Goal: Task Accomplishment & Management: Complete application form

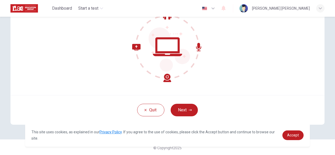
scroll to position [62, 0]
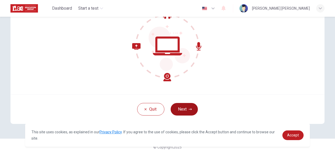
click at [183, 108] on button "Next" at bounding box center [183, 109] width 27 height 13
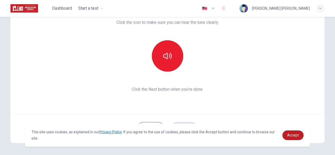
scroll to position [36, 0]
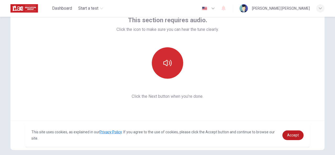
click at [177, 73] on button "button" at bounding box center [167, 62] width 31 height 31
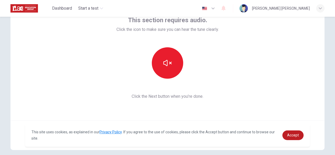
scroll to position [62, 0]
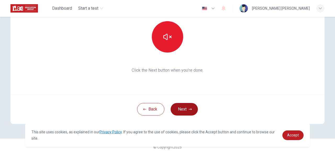
click at [185, 113] on button "Next" at bounding box center [183, 109] width 27 height 13
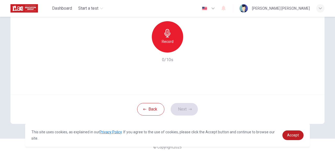
click at [169, 42] on h6 "Record" at bounding box center [168, 41] width 12 height 6
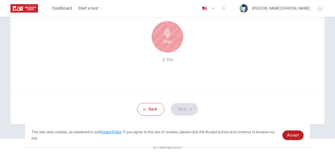
click at [168, 44] on h6 "Stop" at bounding box center [167, 41] width 8 height 6
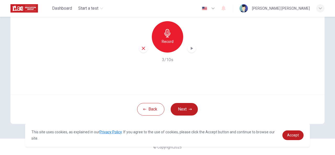
click at [187, 51] on div "button" at bounding box center [191, 48] width 8 height 8
click at [141, 50] on icon "button" at bounding box center [143, 48] width 5 height 5
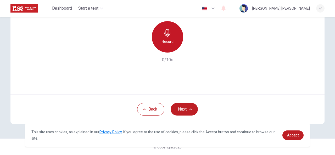
click at [164, 34] on icon "button" at bounding box center [167, 33] width 8 height 8
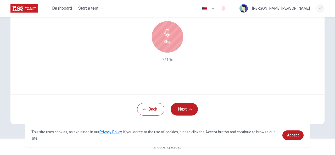
click at [164, 34] on icon "button" at bounding box center [167, 33] width 8 height 8
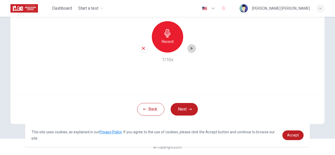
click at [191, 49] on icon "button" at bounding box center [192, 48] width 2 height 3
click at [141, 50] on icon "button" at bounding box center [143, 48] width 5 height 5
click at [246, 96] on div "Back Next" at bounding box center [167, 109] width 314 height 30
drag, startPoint x: 230, startPoint y: 82, endPoint x: 202, endPoint y: 66, distance: 32.6
click at [230, 82] on div "Use this screen to make sure your microphone is working. Click the record butto…" at bounding box center [167, 31] width 314 height 125
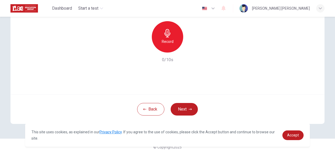
click at [176, 36] on div "Record" at bounding box center [167, 36] width 31 height 31
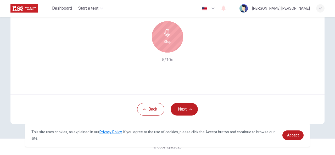
click at [158, 37] on div "Stop" at bounding box center [167, 36] width 31 height 31
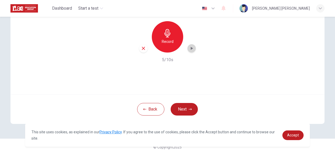
click at [193, 48] on div "button" at bounding box center [191, 48] width 8 height 8
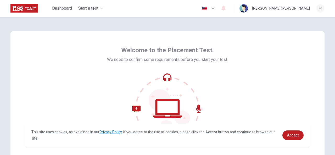
scroll to position [52, 0]
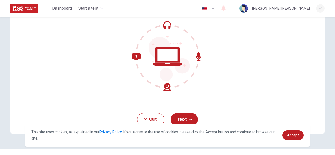
click at [188, 113] on div "Quit Next" at bounding box center [167, 120] width 314 height 30
click at [188, 116] on button "Next" at bounding box center [183, 119] width 27 height 13
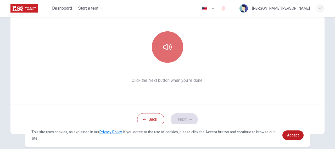
click at [170, 48] on icon "button" at bounding box center [167, 47] width 8 height 6
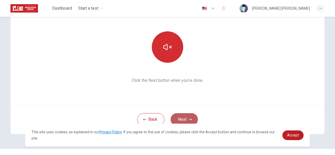
click at [176, 116] on button "Next" at bounding box center [183, 119] width 27 height 13
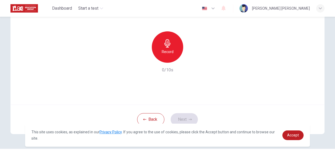
click at [163, 49] on h6 "Record" at bounding box center [168, 52] width 12 height 6
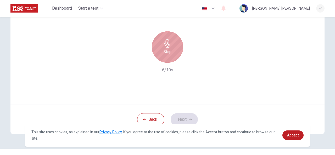
click at [163, 49] on h6 "Stop" at bounding box center [167, 52] width 8 height 6
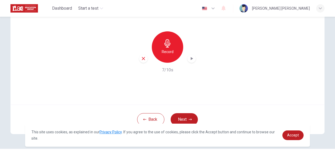
click at [187, 58] on div "button" at bounding box center [191, 58] width 8 height 8
click at [169, 51] on h6 "Record" at bounding box center [168, 52] width 12 height 6
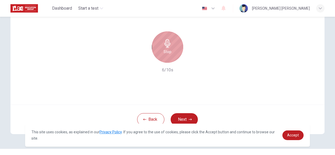
click at [169, 54] on h6 "Stop" at bounding box center [167, 52] width 8 height 6
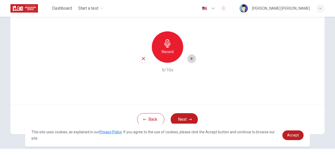
drag, startPoint x: 191, startPoint y: 59, endPoint x: 182, endPoint y: 76, distance: 19.3
click at [191, 59] on icon "button" at bounding box center [191, 58] width 5 height 5
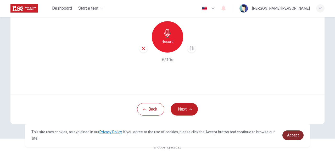
click at [292, 134] on span "Accept" at bounding box center [293, 135] width 12 height 4
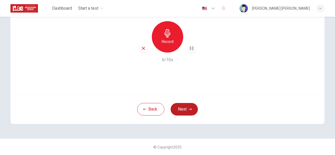
click at [168, 39] on h6 "Record" at bounding box center [168, 41] width 12 height 6
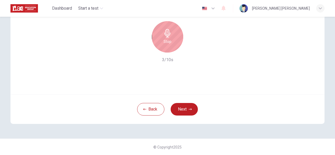
click at [171, 40] on div "Stop" at bounding box center [167, 36] width 31 height 31
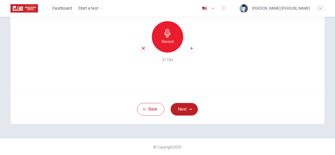
click at [193, 44] on div "Record" at bounding box center [167, 36] width 56 height 31
click at [192, 54] on div "Record 3/10s" at bounding box center [167, 42] width 174 height 42
click at [193, 50] on div "button" at bounding box center [191, 48] width 8 height 8
click at [145, 48] on div "button" at bounding box center [143, 48] width 8 height 8
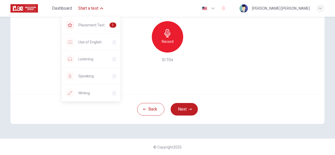
click at [104, 9] on button "Start a test" at bounding box center [90, 8] width 29 height 9
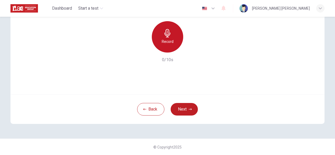
click at [163, 44] on h6 "Record" at bounding box center [168, 41] width 12 height 6
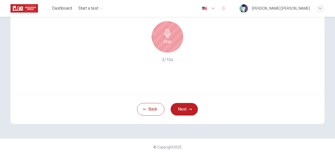
click at [152, 36] on div "Stop" at bounding box center [167, 36] width 31 height 31
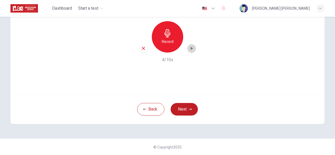
click at [191, 48] on icon "button" at bounding box center [192, 48] width 2 height 3
click at [144, 50] on icon "button" at bounding box center [143, 48] width 5 height 5
click at [179, 30] on div "Record" at bounding box center [167, 36] width 31 height 31
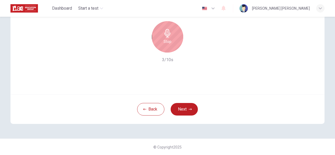
click at [162, 39] on div "Stop" at bounding box center [167, 36] width 31 height 31
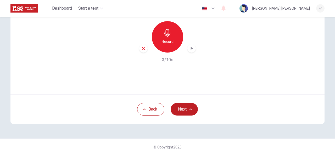
click at [196, 47] on div "Record 3/10s" at bounding box center [167, 42] width 174 height 42
click at [191, 48] on icon "button" at bounding box center [191, 48] width 5 height 5
click at [173, 40] on div "Record" at bounding box center [167, 36] width 31 height 31
click at [154, 62] on div "Record 10/10s" at bounding box center [167, 42] width 174 height 42
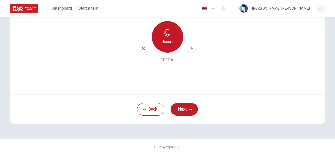
click at [169, 42] on h6 "Record" at bounding box center [168, 41] width 12 height 6
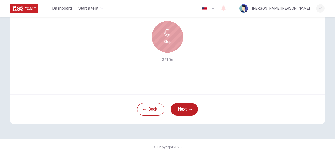
click at [165, 38] on div "Stop" at bounding box center [167, 36] width 31 height 31
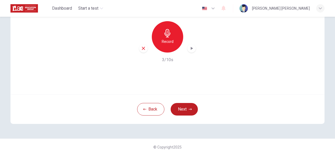
click at [187, 47] on div "button" at bounding box center [191, 48] width 8 height 8
click at [142, 45] on div "button" at bounding box center [143, 48] width 8 height 8
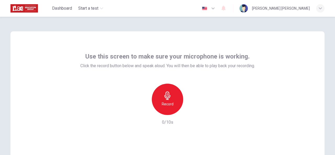
click at [138, 22] on div "Use this screen to make sure your microphone is working. Click the record butto…" at bounding box center [167, 109] width 330 height 184
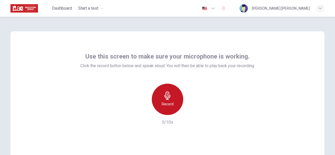
click at [168, 101] on h6 "Record" at bounding box center [168, 104] width 12 height 6
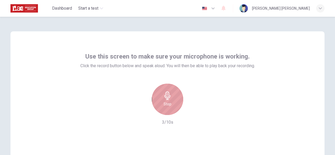
click at [173, 102] on div "Stop" at bounding box center [167, 99] width 31 height 31
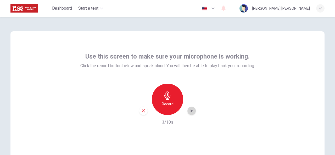
click at [189, 109] on icon "button" at bounding box center [191, 110] width 5 height 5
click at [143, 113] on div "button" at bounding box center [143, 111] width 8 height 8
click at [178, 102] on div "Record" at bounding box center [167, 99] width 31 height 31
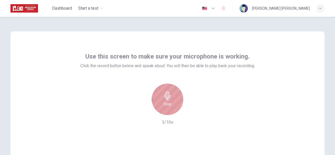
drag, startPoint x: 172, startPoint y: 104, endPoint x: 173, endPoint y: 107, distance: 3.5
click at [171, 104] on div "Stop" at bounding box center [167, 99] width 31 height 31
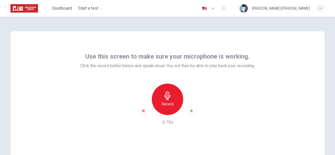
click at [191, 111] on icon "button" at bounding box center [192, 110] width 2 height 3
click at [141, 113] on icon "button" at bounding box center [143, 110] width 5 height 5
click at [165, 98] on icon "button" at bounding box center [167, 95] width 8 height 8
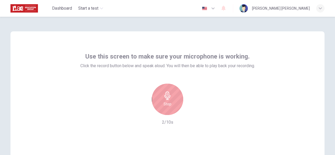
click at [167, 102] on h6 "Stop" at bounding box center [167, 104] width 8 height 6
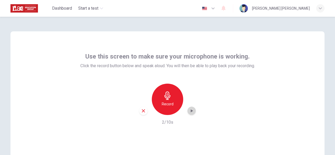
click at [189, 110] on icon "button" at bounding box center [191, 110] width 5 height 5
click at [142, 111] on icon "button" at bounding box center [143, 110] width 3 height 3
click at [171, 105] on h6 "Record" at bounding box center [168, 104] width 12 height 6
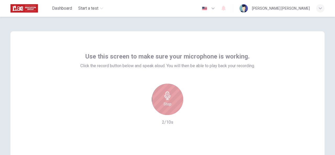
click at [162, 103] on div "Stop" at bounding box center [167, 99] width 31 height 31
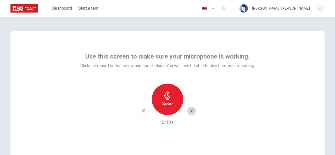
click at [189, 110] on icon "button" at bounding box center [191, 110] width 5 height 5
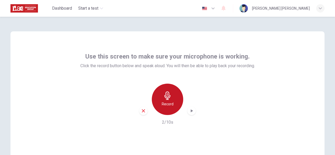
click at [157, 106] on div "Record" at bounding box center [167, 99] width 31 height 31
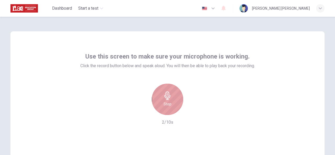
click at [157, 106] on div "Stop" at bounding box center [167, 99] width 31 height 31
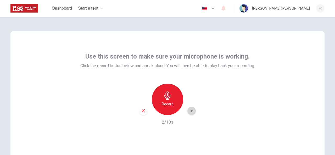
click at [192, 111] on icon "button" at bounding box center [191, 110] width 5 height 5
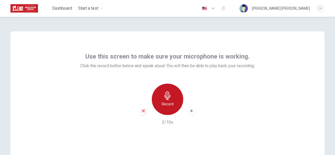
click at [173, 108] on div "Record" at bounding box center [167, 99] width 31 height 31
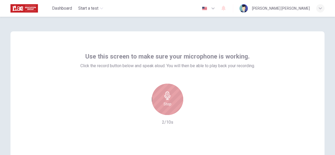
click at [173, 105] on div "Stop" at bounding box center [167, 99] width 31 height 31
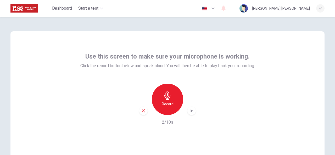
click at [193, 113] on div "button" at bounding box center [191, 111] width 8 height 8
click at [168, 103] on h6 "Record" at bounding box center [168, 104] width 12 height 6
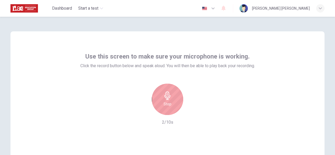
click at [168, 103] on h6 "Stop" at bounding box center [167, 104] width 8 height 6
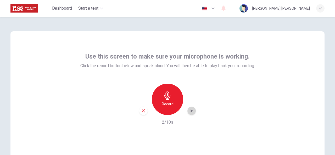
click at [191, 111] on icon "button" at bounding box center [192, 110] width 2 height 3
click at [160, 94] on div "Record" at bounding box center [167, 99] width 31 height 31
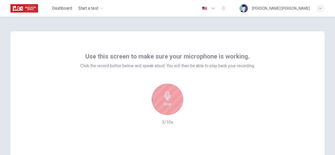
click at [169, 97] on icon "button" at bounding box center [167, 95] width 8 height 8
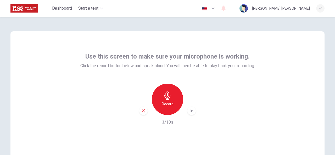
click at [192, 115] on div "Record" at bounding box center [167, 99] width 56 height 31
click at [192, 112] on icon "button" at bounding box center [191, 110] width 5 height 5
click at [189, 113] on icon "button" at bounding box center [191, 110] width 5 height 5
click at [162, 107] on h6 "Record" at bounding box center [168, 104] width 12 height 6
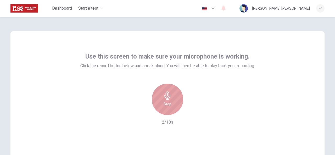
click at [169, 101] on div "Stop" at bounding box center [167, 99] width 31 height 31
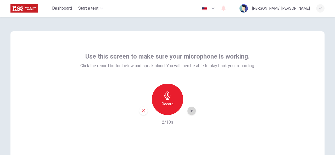
click at [193, 111] on div "button" at bounding box center [191, 111] width 8 height 8
click at [169, 101] on div "Record" at bounding box center [167, 99] width 31 height 31
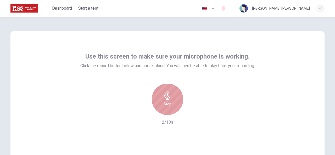
click at [170, 97] on div "Stop" at bounding box center [167, 99] width 31 height 31
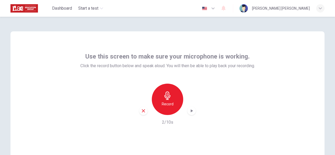
click at [189, 113] on icon "button" at bounding box center [191, 110] width 5 height 5
click at [191, 108] on icon "button" at bounding box center [191, 110] width 5 height 5
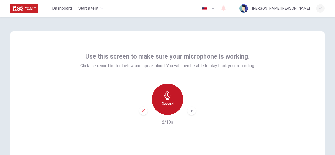
click at [163, 105] on h6 "Record" at bounding box center [168, 104] width 12 height 6
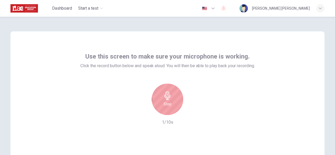
click at [167, 99] on icon "button" at bounding box center [167, 95] width 6 height 8
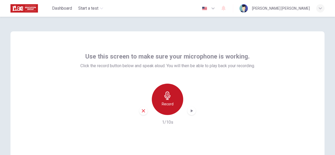
click at [172, 105] on div "Record" at bounding box center [167, 99] width 31 height 31
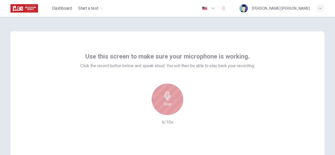
click at [172, 104] on div "Stop" at bounding box center [167, 99] width 31 height 31
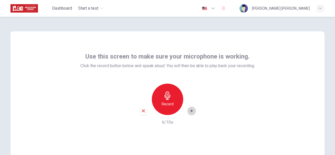
click at [190, 109] on icon "button" at bounding box center [191, 110] width 5 height 5
click at [189, 110] on icon "button" at bounding box center [191, 110] width 5 height 5
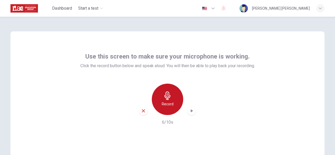
click at [167, 105] on h6 "Record" at bounding box center [168, 104] width 12 height 6
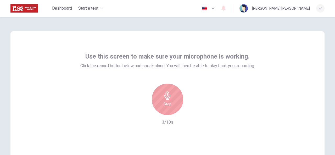
click at [170, 98] on div "Stop" at bounding box center [167, 99] width 31 height 31
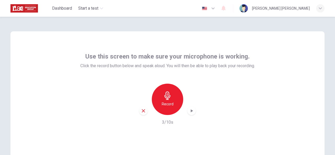
click at [191, 112] on icon "button" at bounding box center [191, 110] width 5 height 5
click at [171, 108] on div "Record" at bounding box center [167, 99] width 31 height 31
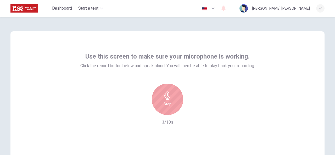
click at [168, 104] on h6 "Stop" at bounding box center [167, 104] width 8 height 6
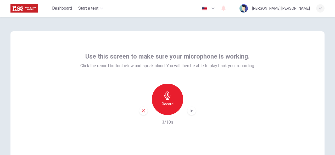
click at [191, 110] on icon "button" at bounding box center [192, 110] width 2 height 3
click at [191, 114] on div "button" at bounding box center [191, 111] width 8 height 8
click at [174, 103] on div "Record" at bounding box center [167, 99] width 31 height 31
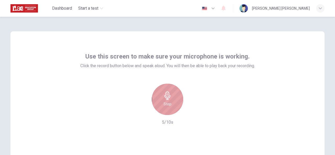
click at [174, 103] on div "Stop" at bounding box center [167, 99] width 31 height 31
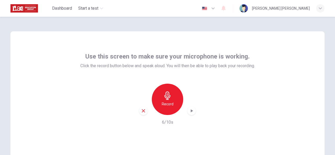
click at [195, 117] on div "Record 6/10s" at bounding box center [167, 105] width 174 height 42
click at [193, 113] on div "button" at bounding box center [191, 111] width 8 height 8
click at [170, 94] on icon "button" at bounding box center [167, 95] width 8 height 8
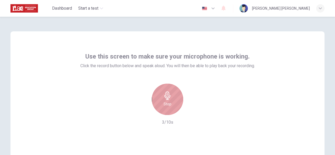
click at [169, 91] on icon "button" at bounding box center [167, 95] width 8 height 8
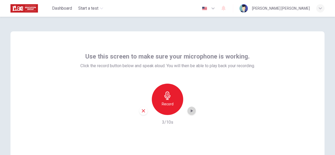
click at [192, 110] on icon "button" at bounding box center [191, 110] width 5 height 5
click at [191, 111] on icon "button" at bounding box center [192, 110] width 2 height 3
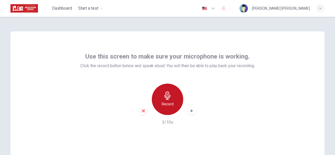
click at [163, 113] on div "Record" at bounding box center [167, 99] width 31 height 31
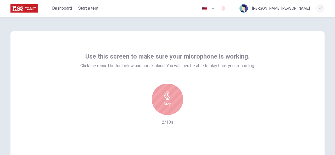
click at [169, 99] on icon "button" at bounding box center [167, 95] width 8 height 8
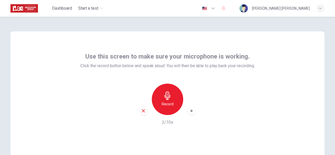
click at [192, 110] on icon "button" at bounding box center [191, 110] width 5 height 5
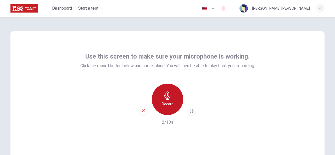
click at [164, 107] on h6 "Record" at bounding box center [168, 104] width 12 height 6
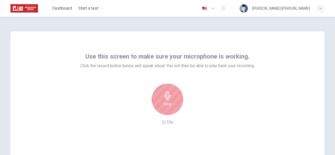
click at [164, 107] on h6 "Stop" at bounding box center [167, 104] width 8 height 6
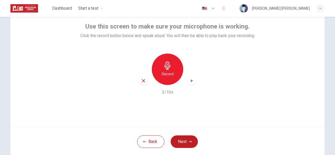
scroll to position [62, 0]
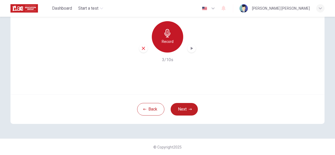
click at [170, 37] on div "Record" at bounding box center [167, 36] width 31 height 31
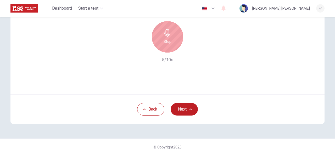
click at [171, 37] on div "Stop" at bounding box center [167, 36] width 31 height 31
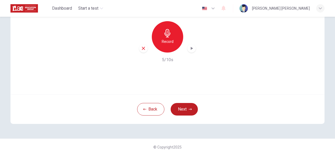
click at [191, 51] on div "button" at bounding box center [191, 48] width 8 height 8
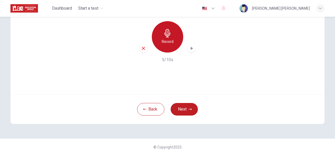
click at [163, 39] on div "Record" at bounding box center [167, 36] width 31 height 31
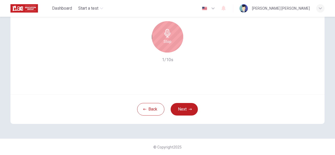
click at [169, 43] on h6 "Stop" at bounding box center [167, 41] width 8 height 6
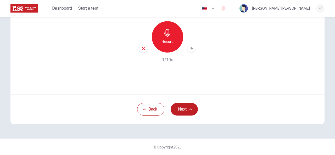
click at [192, 46] on icon "button" at bounding box center [191, 48] width 5 height 5
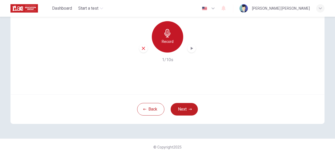
click at [166, 36] on icon "button" at bounding box center [167, 33] width 6 height 8
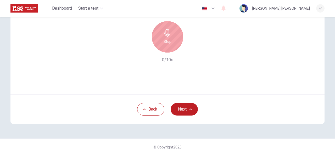
click at [168, 44] on h6 "Stop" at bounding box center [167, 41] width 8 height 6
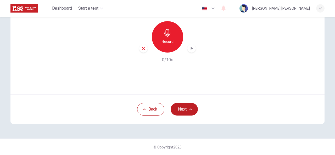
click at [170, 39] on h6 "Record" at bounding box center [168, 41] width 12 height 6
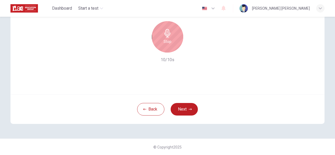
click at [170, 39] on h6 "Stop" at bounding box center [167, 41] width 8 height 6
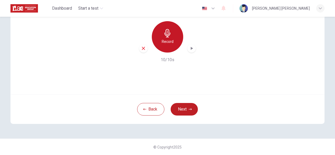
click at [167, 49] on div "Record" at bounding box center [167, 36] width 31 height 31
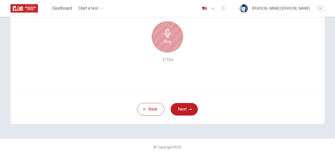
click at [166, 47] on div "Stop" at bounding box center [167, 36] width 31 height 31
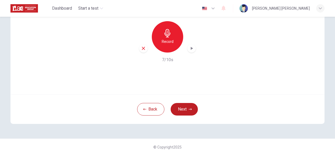
click at [212, 28] on div "Record 7/10s" at bounding box center [167, 42] width 174 height 42
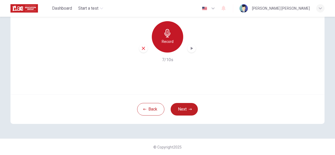
click at [173, 44] on div "Record" at bounding box center [167, 36] width 31 height 31
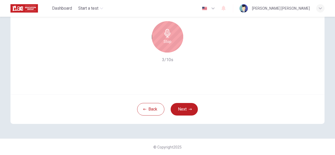
click at [173, 44] on div "Stop" at bounding box center [167, 36] width 31 height 31
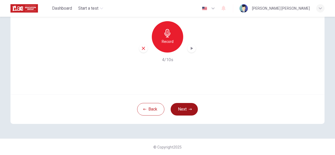
click at [179, 107] on button "Next" at bounding box center [183, 109] width 27 height 13
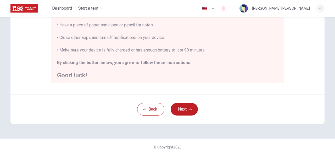
scroll to position [6, 0]
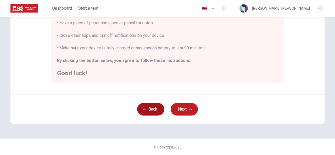
click at [157, 112] on button "Back" at bounding box center [150, 109] width 27 height 13
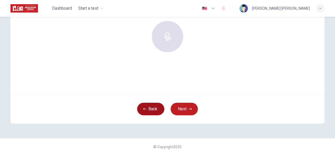
scroll to position [62, 0]
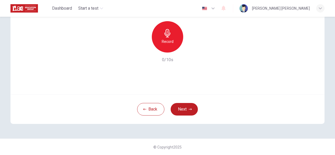
click at [154, 40] on div "Record" at bounding box center [167, 36] width 31 height 31
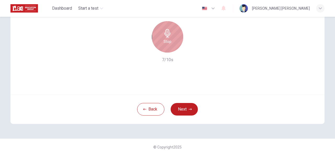
click at [166, 39] on h6 "Stop" at bounding box center [167, 41] width 8 height 6
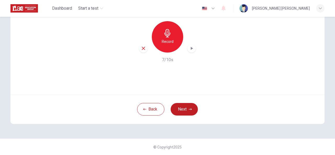
click at [193, 47] on div "button" at bounding box center [191, 48] width 8 height 8
click at [176, 32] on div "Record" at bounding box center [167, 36] width 31 height 31
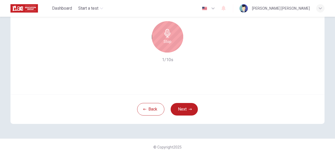
click at [176, 33] on div "Stop" at bounding box center [167, 36] width 31 height 31
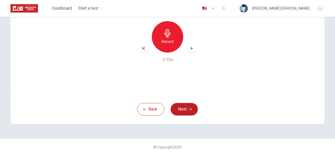
click at [174, 40] on div "Record" at bounding box center [167, 36] width 31 height 31
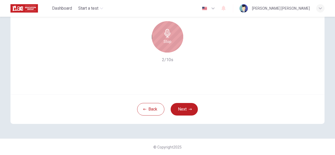
click at [174, 40] on div "Stop" at bounding box center [167, 36] width 31 height 31
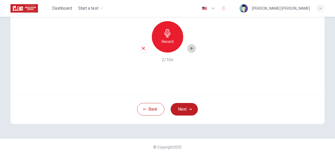
click at [191, 48] on icon "button" at bounding box center [191, 48] width 5 height 5
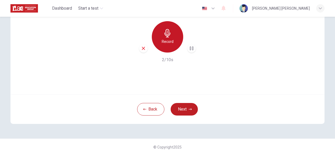
click at [168, 48] on div "Record" at bounding box center [167, 36] width 31 height 31
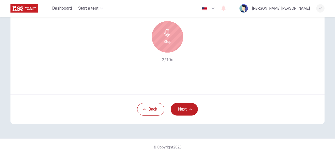
click at [190, 33] on div "Stop" at bounding box center [167, 36] width 56 height 31
click at [172, 43] on div "Stop" at bounding box center [167, 36] width 31 height 31
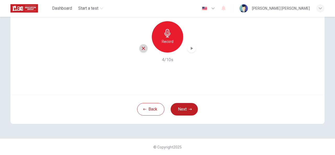
click at [144, 48] on icon "button" at bounding box center [143, 48] width 5 height 5
click at [164, 40] on h6 "Record" at bounding box center [168, 41] width 12 height 6
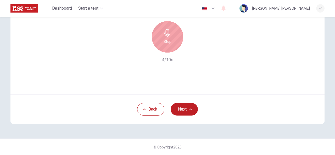
click at [168, 46] on div "Stop" at bounding box center [167, 36] width 31 height 31
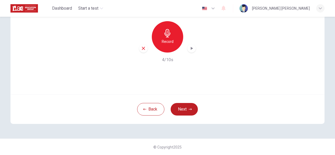
click at [190, 49] on icon "button" at bounding box center [191, 48] width 5 height 5
click at [163, 40] on h6 "Record" at bounding box center [168, 41] width 12 height 6
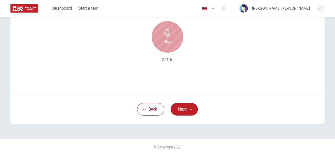
click at [167, 43] on h6 "Stop" at bounding box center [167, 41] width 8 height 6
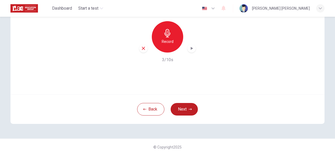
click at [187, 49] on div "button" at bounding box center [191, 48] width 8 height 8
click at [147, 51] on div "Record" at bounding box center [167, 36] width 56 height 31
click at [145, 48] on div "button" at bounding box center [143, 48] width 8 height 8
click at [165, 43] on h6 "Record" at bounding box center [168, 41] width 12 height 6
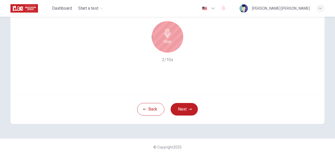
click at [168, 48] on div "Stop" at bounding box center [167, 36] width 31 height 31
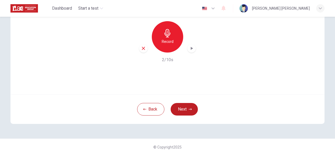
click at [189, 49] on icon "button" at bounding box center [191, 48] width 5 height 5
click at [144, 46] on icon "button" at bounding box center [143, 48] width 5 height 5
click at [164, 40] on h6 "Record" at bounding box center [168, 41] width 12 height 6
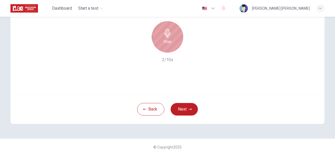
click at [169, 44] on h6 "Stop" at bounding box center [167, 41] width 8 height 6
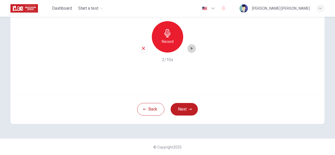
click at [189, 47] on icon "button" at bounding box center [191, 48] width 5 height 5
click at [136, 51] on div "Record 2/10s" at bounding box center [167, 42] width 174 height 42
click at [143, 50] on icon "button" at bounding box center [143, 48] width 5 height 5
click at [160, 53] on div "Record 0/10s" at bounding box center [167, 42] width 174 height 42
click at [168, 45] on div "Record" at bounding box center [167, 36] width 31 height 31
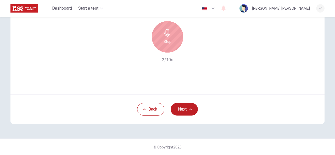
click at [169, 38] on h6 "Stop" at bounding box center [167, 41] width 8 height 6
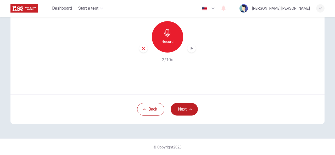
click at [194, 48] on div "Record 2/10s" at bounding box center [167, 42] width 174 height 42
click at [194, 49] on div "Record 2/10s" at bounding box center [167, 42] width 174 height 42
click at [191, 49] on icon "button" at bounding box center [191, 48] width 5 height 5
click at [145, 49] on div "button" at bounding box center [143, 48] width 8 height 8
click at [175, 109] on button "Next" at bounding box center [183, 109] width 27 height 13
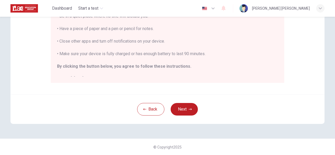
scroll to position [109, 0]
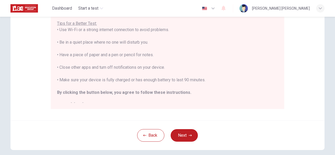
click at [180, 135] on button "Next" at bounding box center [183, 135] width 27 height 13
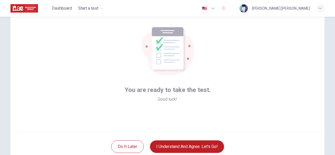
scroll to position [36, 0]
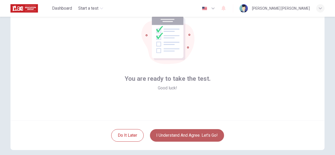
click at [183, 137] on button "I understand and agree. Let’s go!" at bounding box center [187, 135] width 74 height 13
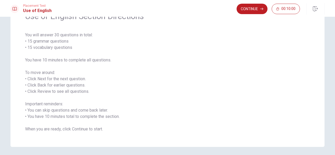
scroll to position [50, 0]
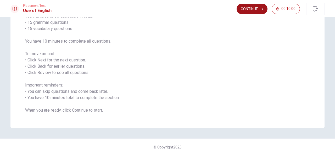
click at [252, 11] on button "Continue" at bounding box center [251, 9] width 31 height 10
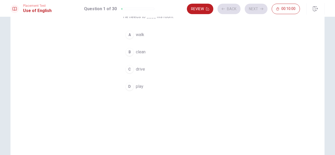
scroll to position [24, 0]
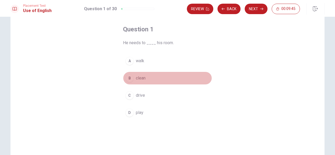
click at [128, 79] on div "B" at bounding box center [129, 78] width 8 height 8
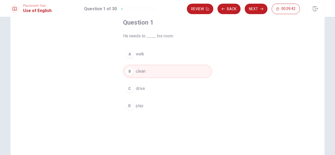
scroll to position [29, 0]
click at [251, 9] on button "Next" at bounding box center [255, 9] width 23 height 10
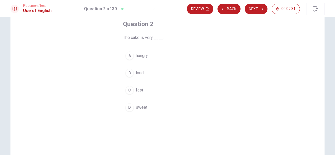
click at [127, 108] on div "D" at bounding box center [129, 107] width 8 height 8
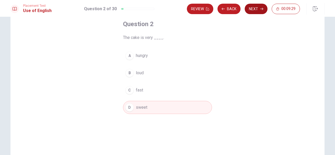
click at [251, 8] on button "Next" at bounding box center [255, 9] width 23 height 10
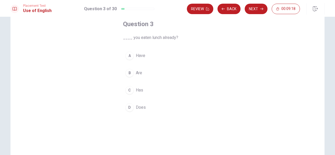
click at [126, 57] on div "A" at bounding box center [129, 55] width 8 height 8
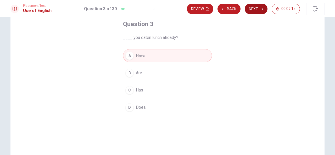
click at [252, 12] on button "Next" at bounding box center [255, 9] width 23 height 10
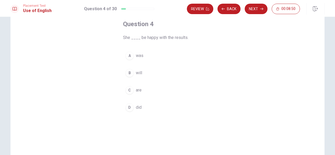
click at [131, 72] on div "B" at bounding box center [129, 73] width 8 height 8
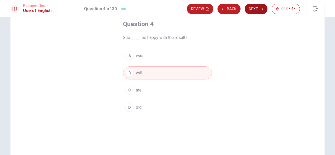
click at [252, 9] on button "Next" at bounding box center [255, 9] width 23 height 10
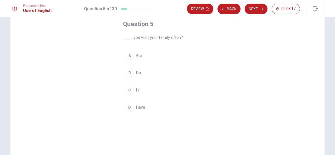
click at [130, 73] on div "B" at bounding box center [129, 73] width 8 height 8
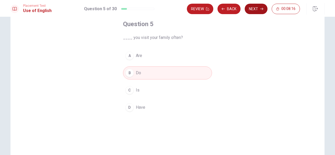
click at [252, 8] on button "Next" at bounding box center [255, 9] width 23 height 10
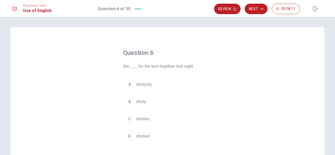
scroll to position [26, 0]
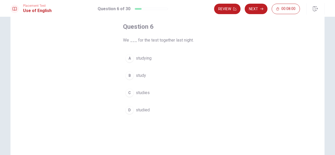
click at [136, 108] on span "studied" at bounding box center [143, 110] width 14 height 6
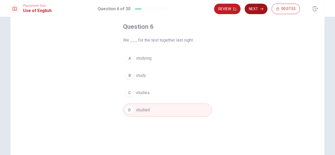
click at [257, 14] on button "Next" at bounding box center [255, 9] width 23 height 10
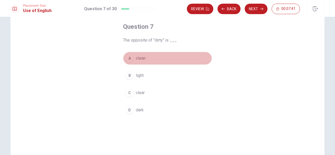
click at [131, 61] on div "A" at bounding box center [129, 58] width 8 height 8
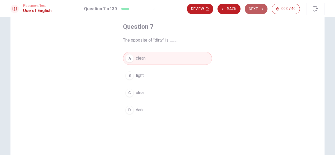
click at [248, 7] on button "Next" at bounding box center [255, 9] width 23 height 10
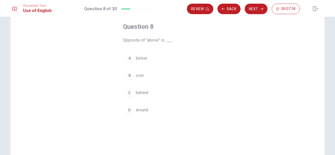
click at [131, 58] on div "A" at bounding box center [129, 58] width 8 height 8
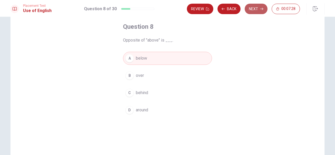
click at [255, 10] on button "Next" at bounding box center [255, 9] width 23 height 10
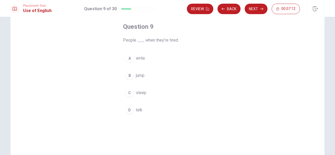
click at [127, 95] on div "C" at bounding box center [129, 93] width 8 height 8
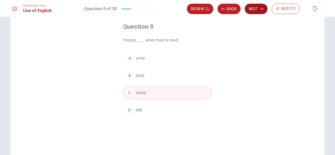
click at [252, 10] on button "Next" at bounding box center [255, 9] width 23 height 10
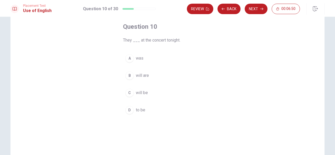
click at [128, 94] on div "C" at bounding box center [129, 93] width 8 height 8
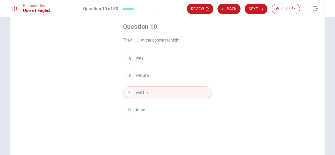
click at [255, 14] on div "Review Back Next 00:06:48" at bounding box center [255, 9] width 137 height 12
click at [256, 11] on button "Next" at bounding box center [255, 9] width 23 height 10
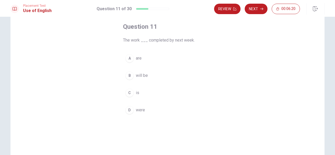
click at [125, 75] on div "B" at bounding box center [129, 75] width 8 height 8
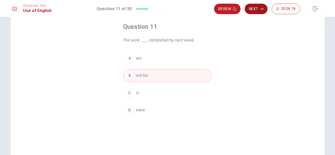
click at [252, 6] on button "Next" at bounding box center [255, 9] width 23 height 10
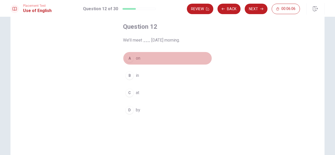
click at [129, 58] on div "A" at bounding box center [129, 58] width 8 height 8
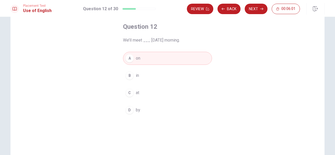
click at [255, 10] on button "Next" at bounding box center [255, 9] width 23 height 10
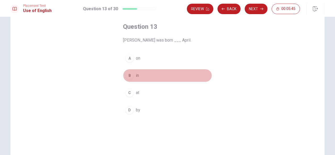
click at [128, 76] on div "B" at bounding box center [129, 75] width 8 height 8
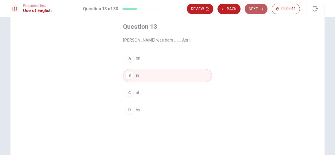
click at [263, 10] on button "Next" at bounding box center [255, 9] width 23 height 10
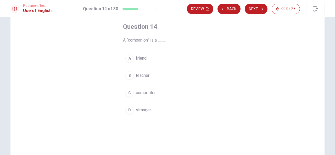
click at [129, 94] on div "C" at bounding box center [129, 93] width 8 height 8
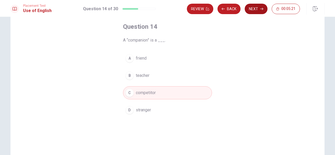
click at [260, 8] on button "Next" at bounding box center [255, 9] width 23 height 10
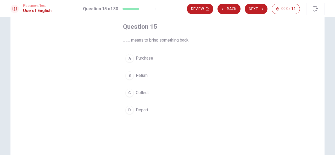
click at [127, 78] on div "B" at bounding box center [129, 75] width 8 height 8
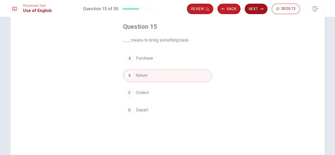
click at [254, 9] on button "Next" at bounding box center [255, 9] width 23 height 10
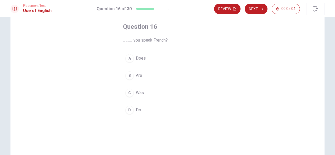
click at [132, 112] on button "D Do" at bounding box center [167, 110] width 89 height 13
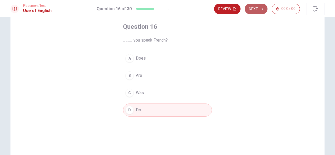
click at [254, 11] on button "Next" at bounding box center [255, 9] width 23 height 10
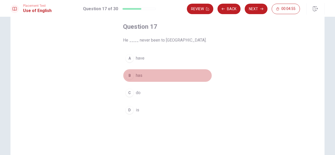
click at [125, 78] on div "B" at bounding box center [129, 75] width 8 height 8
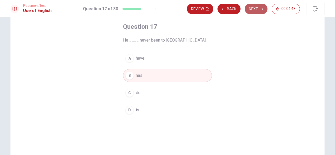
click at [255, 12] on button "Next" at bounding box center [255, 9] width 23 height 10
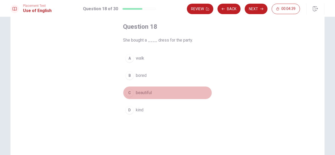
click at [127, 92] on div "C" at bounding box center [129, 93] width 8 height 8
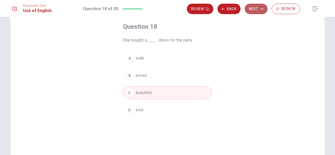
click at [251, 14] on button "Next" at bounding box center [255, 9] width 23 height 10
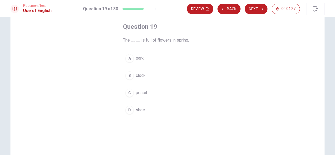
click at [127, 59] on div "A" at bounding box center [129, 58] width 8 height 8
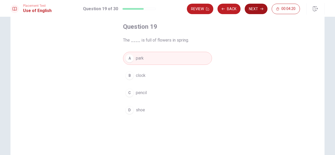
click at [256, 9] on button "Next" at bounding box center [255, 9] width 23 height 10
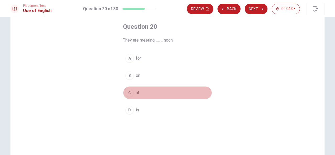
click at [123, 93] on button "C at" at bounding box center [167, 92] width 89 height 13
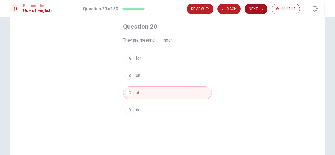
click at [258, 11] on button "Next" at bounding box center [255, 9] width 23 height 10
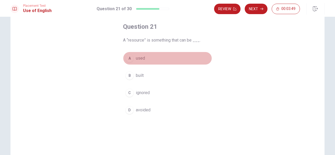
click at [130, 57] on div "A" at bounding box center [129, 58] width 8 height 8
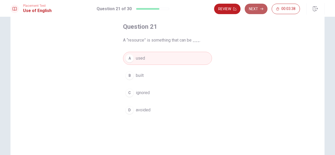
click at [249, 11] on button "Next" at bounding box center [255, 9] width 23 height 10
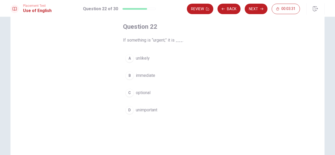
click at [131, 75] on div "B" at bounding box center [129, 75] width 8 height 8
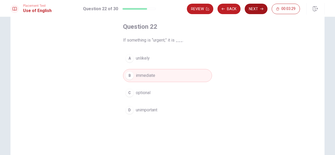
click at [259, 10] on button "Next" at bounding box center [255, 9] width 23 height 10
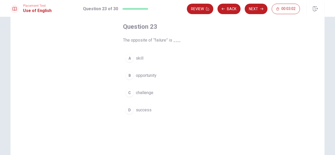
click at [128, 109] on div "D" at bounding box center [129, 110] width 8 height 8
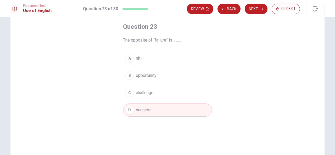
click at [251, 9] on button "Next" at bounding box center [255, 9] width 23 height 10
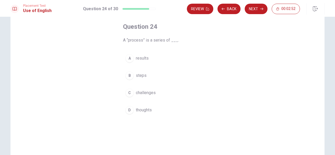
click at [132, 76] on button "B steps" at bounding box center [167, 75] width 89 height 13
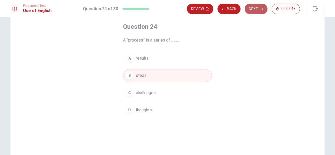
click at [256, 10] on button "Next" at bounding box center [255, 9] width 23 height 10
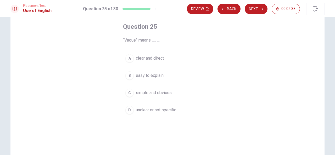
click at [139, 111] on span "unclear or not specific" at bounding box center [156, 110] width 40 height 6
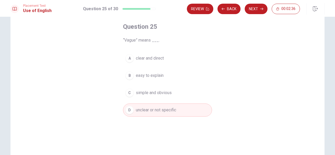
click at [257, 3] on div "Review Back Next 00:02:36" at bounding box center [255, 9] width 137 height 12
click at [254, 7] on button "Next" at bounding box center [255, 9] width 23 height 10
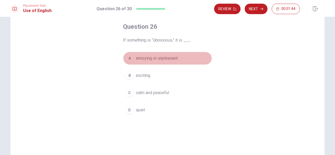
click at [129, 56] on div "A" at bounding box center [129, 58] width 8 height 8
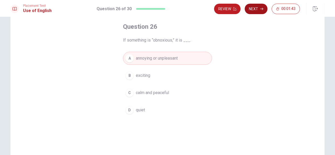
click at [255, 12] on button "Next" at bounding box center [255, 9] width 23 height 10
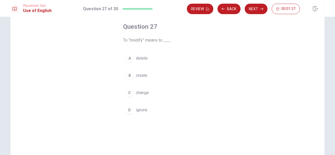
click at [131, 95] on button "C change" at bounding box center [167, 92] width 89 height 13
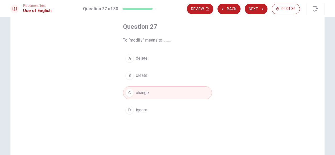
click at [254, 11] on button "Next" at bounding box center [255, 9] width 23 height 10
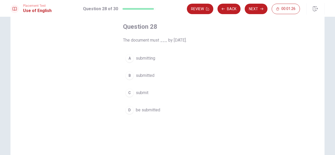
click at [132, 90] on button "C submit" at bounding box center [167, 92] width 89 height 13
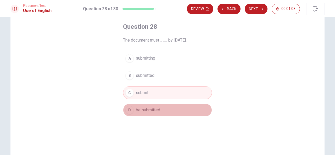
click at [138, 105] on button "D be submitted" at bounding box center [167, 110] width 89 height 13
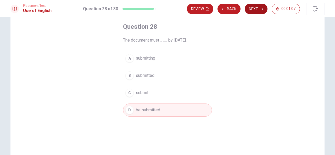
click at [259, 4] on button "Next" at bounding box center [255, 9] width 23 height 10
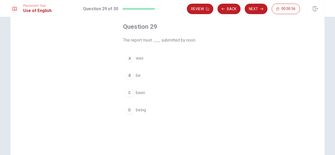
click at [128, 76] on div "B" at bounding box center [129, 75] width 8 height 8
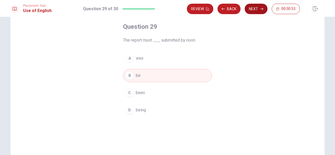
click at [256, 12] on button "Next" at bounding box center [255, 9] width 23 height 10
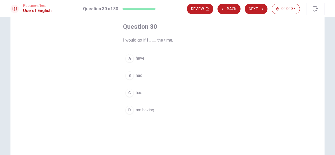
click at [129, 59] on div "A" at bounding box center [129, 58] width 8 height 8
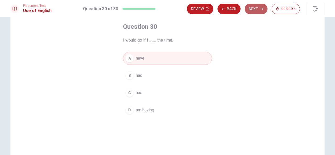
click at [254, 12] on button "Next" at bounding box center [255, 9] width 23 height 10
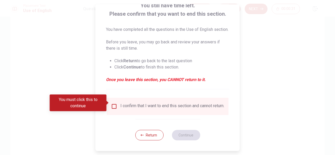
scroll to position [46, 0]
click at [115, 103] on input "You must click this to continue" at bounding box center [114, 106] width 6 height 6
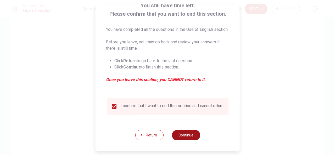
click at [182, 135] on button "Continue" at bounding box center [185, 135] width 28 height 10
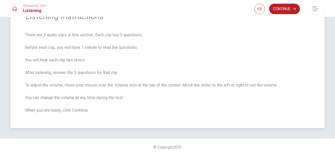
scroll to position [5, 0]
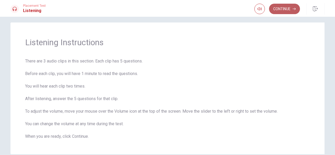
click at [287, 13] on button "Continue" at bounding box center [284, 9] width 31 height 10
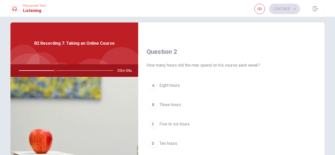
scroll to position [131, 0]
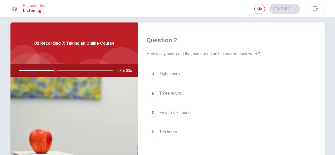
click at [151, 114] on div "C" at bounding box center [153, 112] width 8 height 8
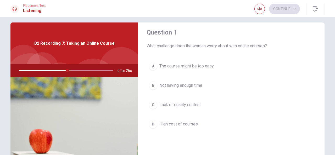
scroll to position [0, 0]
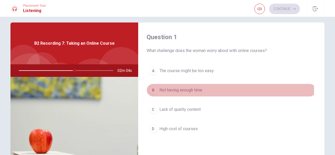
click at [154, 91] on div "B" at bounding box center [153, 90] width 8 height 8
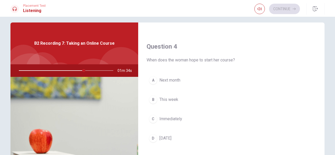
scroll to position [418, 0]
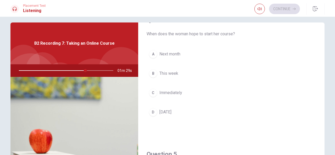
click at [154, 51] on div "A" at bounding box center [153, 54] width 8 height 8
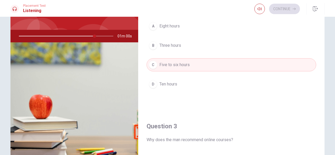
scroll to position [31, 0]
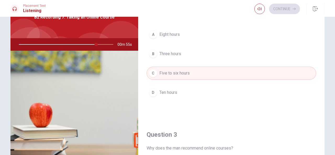
drag, startPoint x: 94, startPoint y: 44, endPoint x: 70, endPoint y: 45, distance: 24.4
click at [70, 45] on div at bounding box center [65, 44] width 105 height 13
drag, startPoint x: 69, startPoint y: 44, endPoint x: 94, endPoint y: 42, distance: 24.9
click at [94, 42] on div at bounding box center [65, 44] width 105 height 13
drag, startPoint x: 95, startPoint y: 43, endPoint x: 85, endPoint y: 43, distance: 10.0
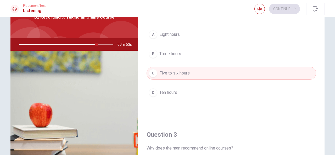
click at [85, 43] on div at bounding box center [65, 44] width 105 height 13
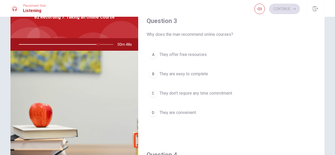
scroll to position [249, 0]
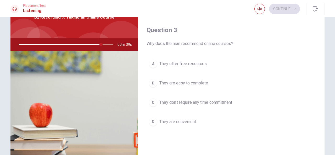
click at [152, 119] on div "D" at bounding box center [153, 122] width 8 height 8
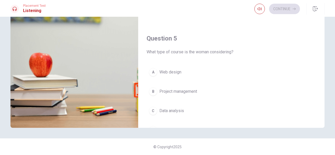
scroll to position [432, 0]
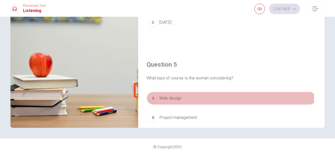
click at [164, 95] on span "Web design" at bounding box center [170, 98] width 22 height 6
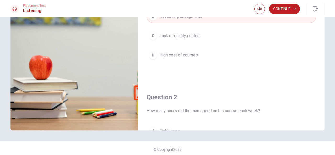
scroll to position [0, 0]
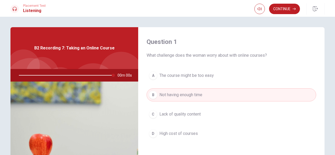
type input "0"
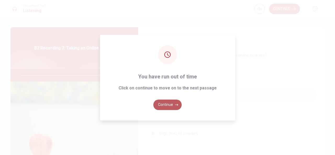
click at [168, 107] on button "Continue" at bounding box center [167, 105] width 28 height 10
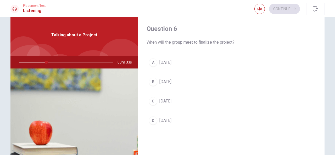
scroll to position [13, 0]
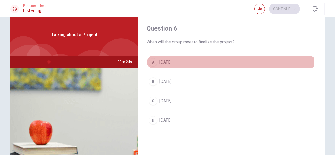
drag, startPoint x: 151, startPoint y: 63, endPoint x: 231, endPoint y: 81, distance: 82.2
click at [151, 63] on div "A" at bounding box center [153, 62] width 8 height 8
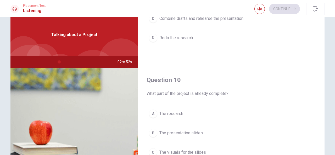
scroll to position [66, 0]
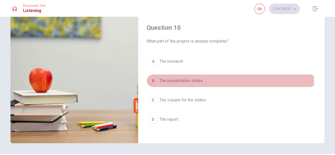
click at [179, 80] on span "The presentation slides" at bounding box center [180, 81] width 43 height 6
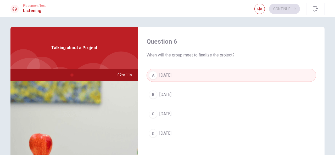
scroll to position [0, 0]
click at [191, 132] on button "D [DATE]" at bounding box center [230, 133] width 169 height 13
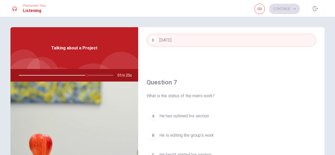
scroll to position [105, 0]
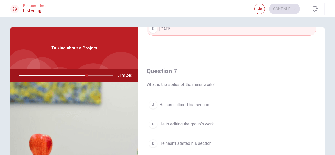
click at [70, 76] on div at bounding box center [65, 75] width 105 height 13
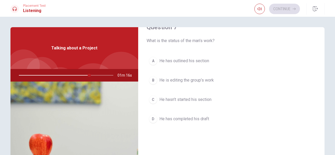
scroll to position [157, 0]
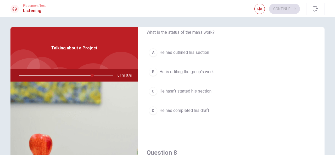
click at [208, 72] on span "He is editing the group’s work" at bounding box center [186, 72] width 54 height 6
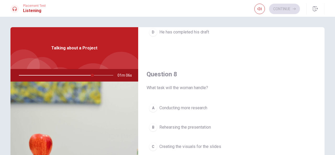
scroll to position [288, 0]
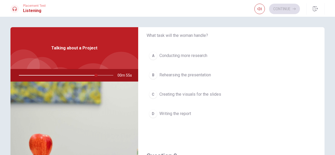
click at [209, 92] on span "Creating the visuals for the slides" at bounding box center [190, 94] width 62 height 6
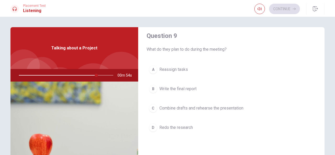
scroll to position [418, 0]
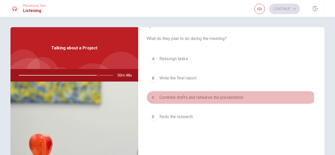
click at [209, 95] on span "Combine drafts and rehearse the presentation" at bounding box center [201, 97] width 84 height 6
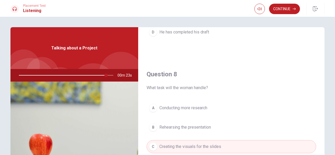
scroll to position [261, 0]
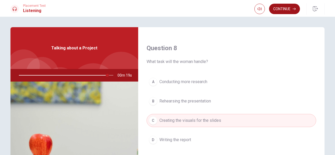
click at [285, 9] on button "Continue" at bounding box center [284, 9] width 31 height 10
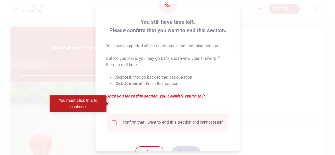
scroll to position [40, 0]
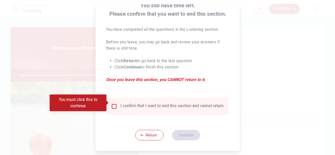
click at [117, 103] on div "I confirm that I want to end this section and cannot return." at bounding box center [167, 106] width 113 height 6
click at [113, 103] on input "You must click this to continue" at bounding box center [114, 106] width 6 height 6
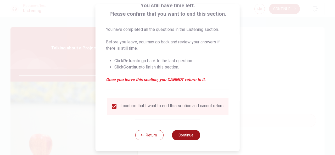
click at [178, 136] on button "Continue" at bounding box center [185, 135] width 28 height 10
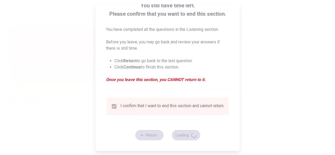
type input "96"
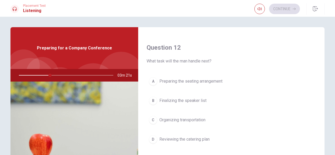
scroll to position [157, 0]
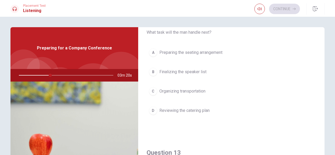
drag, startPoint x: 154, startPoint y: 74, endPoint x: 157, endPoint y: 75, distance: 3.2
click at [154, 74] on div "B" at bounding box center [153, 72] width 8 height 8
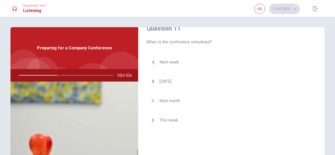
scroll to position [0, 0]
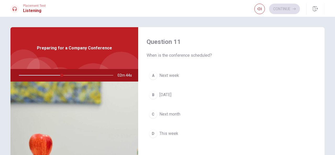
drag, startPoint x: 154, startPoint y: 111, endPoint x: 166, endPoint y: 104, distance: 13.9
click at [153, 112] on div "C" at bounding box center [153, 114] width 8 height 8
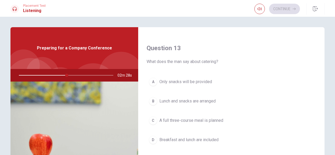
scroll to position [288, 0]
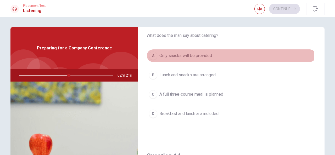
click at [194, 56] on span "Only snacks will be provided" at bounding box center [185, 56] width 53 height 6
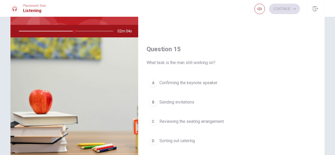
scroll to position [81, 0]
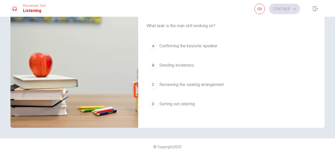
click at [207, 45] on span "Confirming the keynote speaker" at bounding box center [188, 46] width 58 height 6
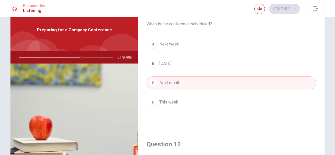
scroll to position [0, 0]
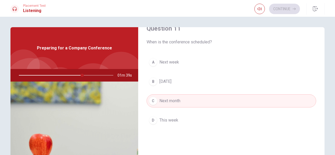
drag, startPoint x: 82, startPoint y: 77, endPoint x: 44, endPoint y: 77, distance: 38.4
click at [46, 83] on div "Preparing for a Company Conference 01m 39s" at bounding box center [74, 118] width 128 height 182
click at [44, 77] on div at bounding box center [65, 75] width 105 height 13
click at [44, 76] on div at bounding box center [65, 75] width 105 height 13
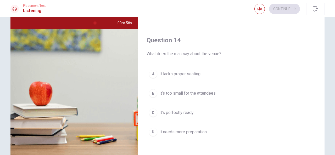
scroll to position [353, 0]
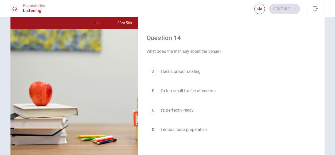
click at [186, 120] on div "A It lacks proper seating B It’s too small for the attendees C It’s perfectly r…" at bounding box center [230, 106] width 169 height 82
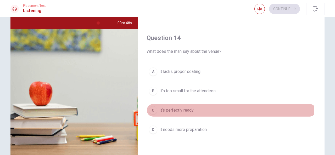
click at [179, 108] on span "It’s perfectly ready" at bounding box center [176, 110] width 34 height 6
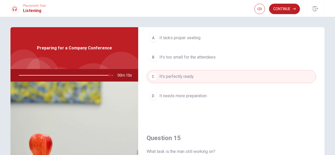
scroll to position [484, 0]
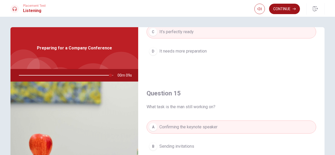
click at [282, 12] on button "Continue" at bounding box center [284, 9] width 31 height 10
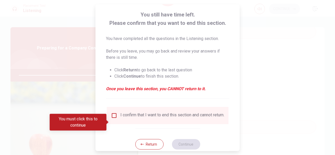
scroll to position [40, 0]
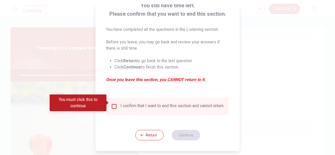
click at [114, 103] on input "You must click this to continue" at bounding box center [114, 106] width 6 height 6
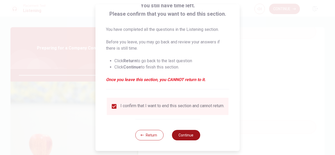
click at [186, 140] on button "Continue" at bounding box center [185, 135] width 28 height 10
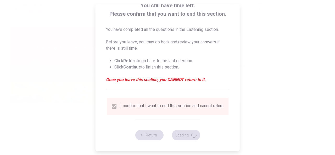
type input "98"
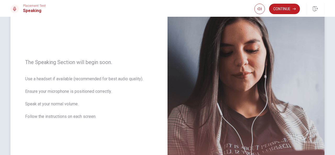
scroll to position [22, 0]
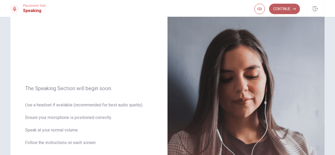
click at [289, 7] on button "Continue" at bounding box center [284, 9] width 31 height 10
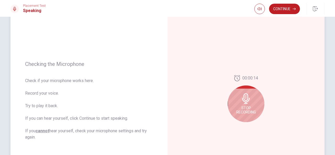
scroll to position [49, 0]
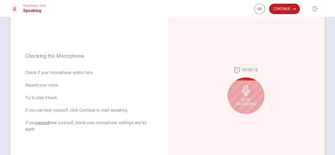
click at [243, 99] on span "Stop Recording" at bounding box center [246, 102] width 20 height 8
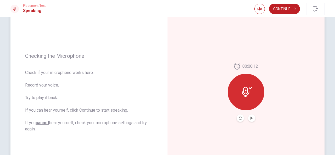
click at [245, 90] on icon at bounding box center [246, 92] width 8 height 10
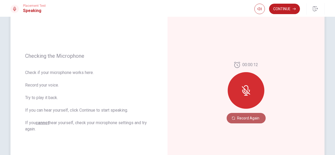
click at [245, 118] on button "Record Again" at bounding box center [245, 118] width 39 height 10
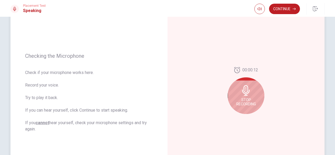
click at [247, 91] on icon at bounding box center [246, 90] width 8 height 10
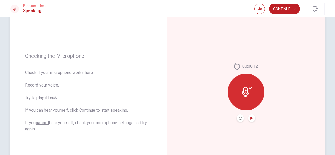
click at [250, 119] on icon "Play Audio" at bounding box center [251, 118] width 2 height 3
click at [252, 116] on button "Pause Audio" at bounding box center [251, 117] width 7 height 7
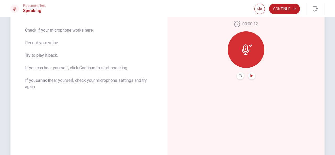
scroll to position [75, 0]
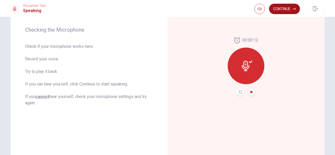
click at [285, 14] on button "Continue" at bounding box center [284, 9] width 31 height 10
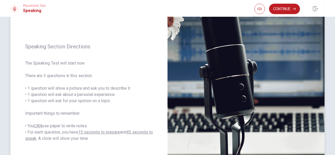
scroll to position [52, 0]
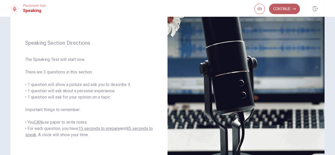
click at [280, 10] on button "Continue" at bounding box center [284, 9] width 31 height 10
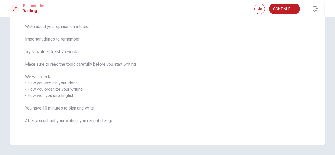
scroll to position [56, 0]
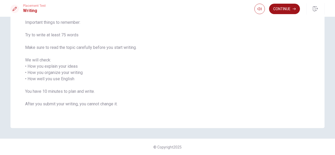
click at [273, 5] on button "Continue" at bounding box center [284, 9] width 31 height 10
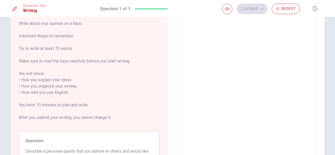
scroll to position [0, 0]
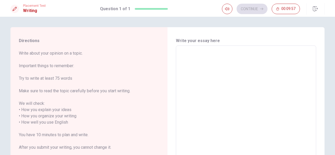
click at [215, 58] on textarea at bounding box center [245, 122] width 133 height 145
click at [202, 64] on textarea at bounding box center [245, 122] width 133 height 145
type textarea "I"
type textarea "x"
type textarea "I"
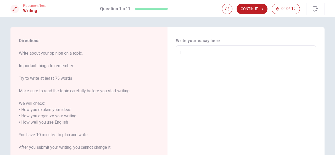
type textarea "x"
type textarea "I a"
type textarea "x"
type textarea "I ad"
type textarea "x"
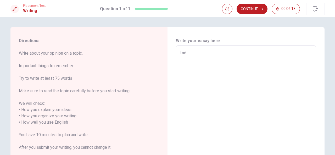
type textarea "I adm"
type textarea "x"
type textarea "I admi"
type textarea "x"
type textarea "I [PERSON_NAME]"
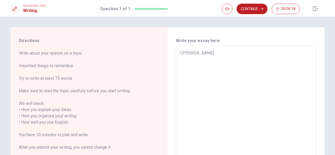
type textarea "x"
type textarea "I admire"
type textarea "x"
type textarea "I admire"
type textarea "x"
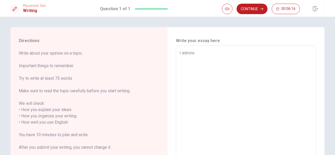
type textarea "I admire w"
type textarea "x"
type textarea "I admire wh"
type textarea "x"
type textarea "I admire whe"
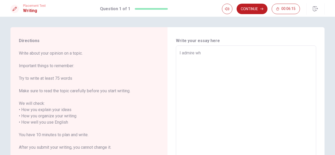
type textarea "x"
type textarea "I admire when"
type textarea "x"
type textarea "I admire when"
type textarea "x"
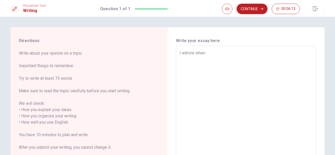
type textarea "I admire when t"
type textarea "x"
type textarea "I admire when th"
type textarea "x"
type textarea "I admire when the"
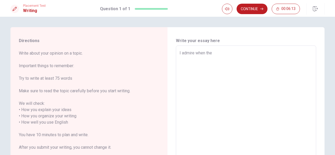
type textarea "x"
type textarea "I admire when the"
type textarea "x"
type textarea "I admire when the p"
type textarea "x"
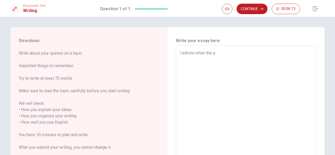
type textarea "I admire when the pe"
type textarea "x"
type textarea "I admire when the peo"
type textarea "x"
type textarea "I admire when the peop"
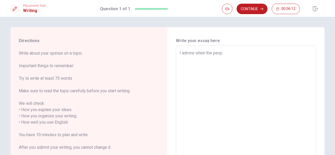
type textarea "x"
type textarea "I admire when the peopl"
type textarea "x"
type textarea "I admire when the people"
type textarea "x"
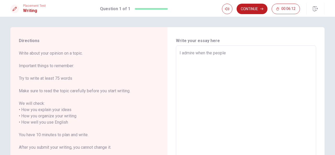
type textarea "I admire when the people"
type textarea "x"
type textarea "I admire when the people a"
type textarea "x"
type textarea "I admire when the people ar"
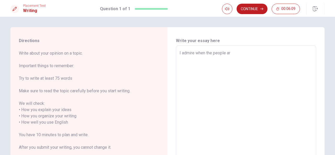
type textarea "x"
type textarea "I admire when the people are"
type textarea "x"
type textarea "I admire when the people are"
type textarea "x"
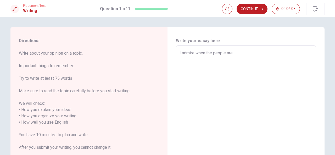
type textarea "I admire when the people are g"
type textarea "x"
type textarea "I admire when the people are ge"
type textarea "x"
type textarea "I admire when the people are gen"
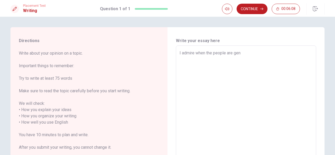
type textarea "x"
type textarea "I admire when the people are gene"
type textarea "x"
type textarea "I admire when the people are gener"
type textarea "x"
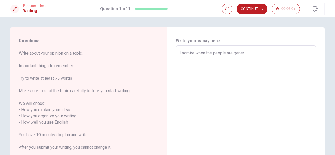
type textarea "I admire when the people are genero"
type textarea "x"
type textarea "I admire when the people are generou"
type textarea "x"
type textarea "I admire when the people are generous"
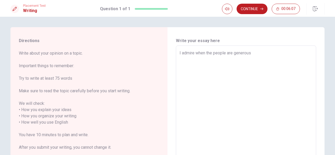
type textarea "x"
type textarea "I admire when the people are generous"
type textarea "x"
type textarea "I admire when the people are generous a"
type textarea "x"
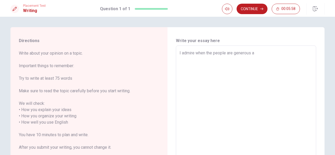
type textarea "I admire when the people are generous an"
type textarea "x"
type textarea "I admire when the people are generous and"
type textarea "x"
type textarea "I admire when the people are generous and"
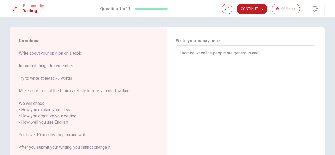
type textarea "x"
type textarea "I admire when the people are generous and h"
type textarea "x"
type textarea "I admire when the people are generous and hu"
type textarea "x"
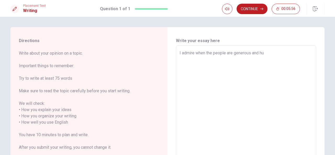
type textarea "I admire when the people are generous and hum"
type textarea "x"
type textarea "I admire when the people are generous and humi"
type textarea "x"
type textarea "I admire when the people are generous and humil"
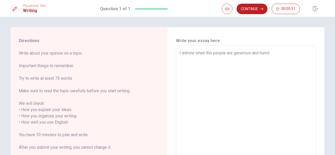
type textarea "x"
type textarea "I admire when the people are generous and humi"
type textarea "x"
type textarea "I admire when the people are generous and hum"
type textarea "x"
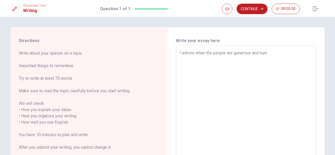
type textarea "I admire when the people are generous and hu"
type textarea "x"
type textarea "I admire when the people are generous and h"
type textarea "x"
type textarea "I admire when the people are generous and"
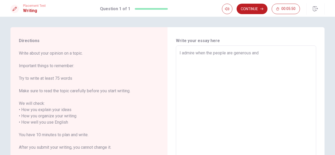
type textarea "x"
type textarea "I admire when the people are generous and e"
type textarea "x"
type textarea "I admire when the people are generous and em"
type textarea "x"
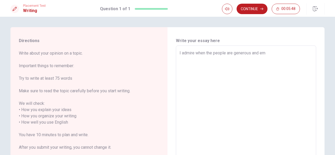
type textarea "I admire when the people are generous and emp"
type textarea "x"
type textarea "I admire when the people are generous and empa"
type textarea "x"
type textarea "I admire when the people are generous and empat"
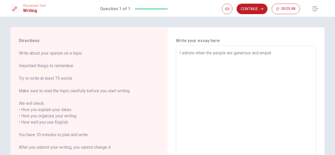
type textarea "x"
type textarea "I admire when the people are generous and empaty"
type textarea "x"
type textarea "I admire when the people are generous and empat"
type textarea "x"
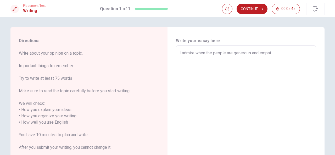
type textarea "I admire when the people are generous and empati"
type textarea "x"
type textarea "I admire when the people are generous and empatie"
type textarea "x"
type textarea "I admire when the people are generous and empaties"
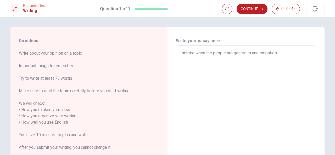
type textarea "x"
type textarea "I admire when the people are generous and empaties"
type textarea "x"
type textarea "I admire when the people are generous and empaties b"
type textarea "x"
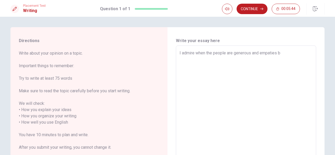
type textarea "I admire when the people are generous and empaties be"
type textarea "x"
type textarea "I admire when the people are generous and empaties bec"
type textarea "x"
type textarea "I admire when the people are generous and empaties beca"
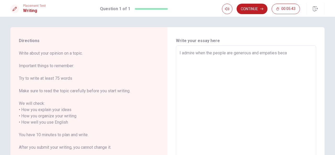
type textarea "x"
type textarea "I admire when the people are generous and empaties becau"
type textarea "x"
type textarea "I admire when the people are generous and empaties becaus"
type textarea "x"
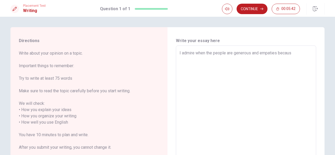
type textarea "I admire when the people are generous and empaties because"
type textarea "x"
type textarea "I admire when the people are generous and empaties because"
type textarea "x"
type textarea "I admire when the people are generous and empaties because t"
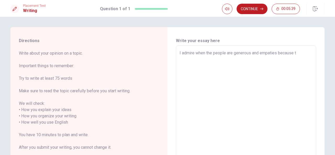
type textarea "x"
type textarea "I admire when the people are generous and empaties because"
type textarea "x"
type textarea "I admire when the people are generous and empaties because t"
type textarea "x"
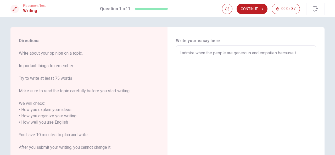
type textarea "I admire when the people are generous and empaties because th"
type textarea "x"
type textarea "I admire when the people are generous and empaties because t"
type textarea "x"
type textarea "I admire when the people are generous and empaties because th"
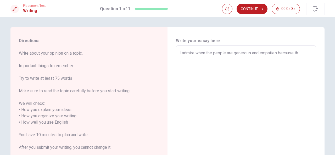
type textarea "x"
type textarea "I admire when the people are generous and empaties because tha"
type textarea "x"
type textarea "I admire when the people are generous and empaties because that"
type textarea "x"
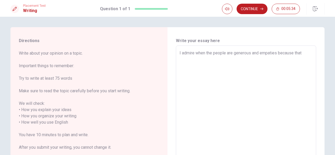
type textarea "I admire when the people are generous and empaties because that"
type textarea "x"
type textarea "I admire when the people are generous and empaties because that u"
type textarea "x"
type textarea "I admire when the people are generous and empaties because that ua"
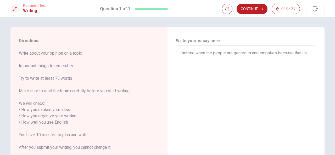
type textarea "x"
type textarea "I admire when the people are generous and empaties because that ual"
type textarea "x"
type textarea "I admire when the people are generous and empaties because that uali"
type textarea "x"
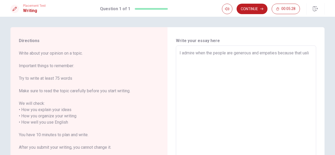
type textarea "I admire when the people are generous and empaties because that ualit"
type textarea "x"
type textarea "I admire when the people are generous and empaties because that ualiti"
type textarea "x"
type textarea "I admire when the people are generous and empaties because that ualitie"
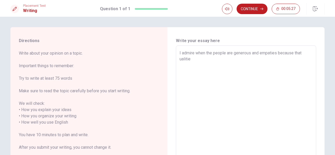
type textarea "x"
type textarea "I admire when the people are generous and empaties because that ualities"
type textarea "x"
type textarea "I admire when the people are generous and empaties because that ualitie"
type textarea "x"
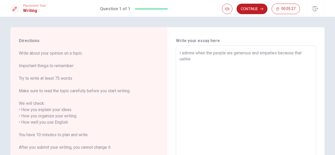
type textarea "I admire when the people are generous and empaties because that ualiti"
type textarea "x"
type textarea "I admire when the people are generous and empaties because that ualit"
type textarea "x"
type textarea "I admire when the people are generous and empaties because that uali"
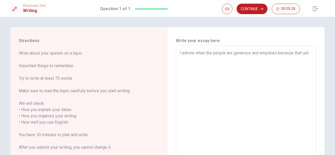
type textarea "x"
type textarea "I admire when the people are generous and empaties because that ual"
type textarea "x"
type textarea "I admire when the people are generous and empaties because that ua"
type textarea "x"
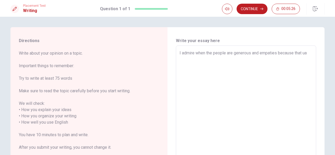
type textarea "I admire when the people are generous and empaties because that u"
type textarea "x"
type textarea "I admire when the people are generous and empaties because that"
type textarea "x"
type textarea "I admire when the people are generous and empaties because that q"
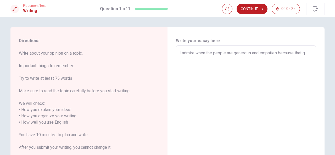
type textarea "x"
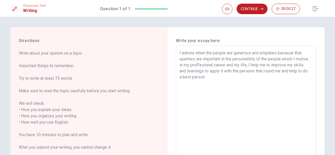
click at [240, 71] on textarea "I admire when the people are generous and empaties because that qualities are i…" at bounding box center [245, 122] width 133 height 145
click at [270, 71] on textarea "I admire when the people are generous and empaties because that qualities are i…" at bounding box center [245, 122] width 133 height 145
click at [253, 75] on textarea "I admire when the people are generous and empaties because that qualities are i…" at bounding box center [245, 122] width 133 height 145
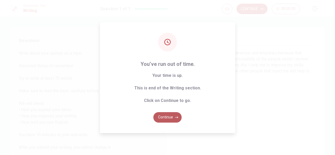
click at [162, 116] on button "Continue" at bounding box center [167, 117] width 28 height 10
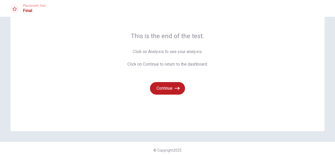
scroll to position [35, 0]
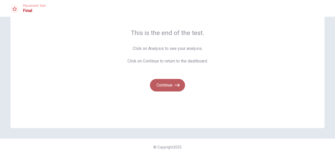
click at [167, 88] on button "Continue" at bounding box center [167, 85] width 35 height 13
